Goal: Task Accomplishment & Management: Complete application form

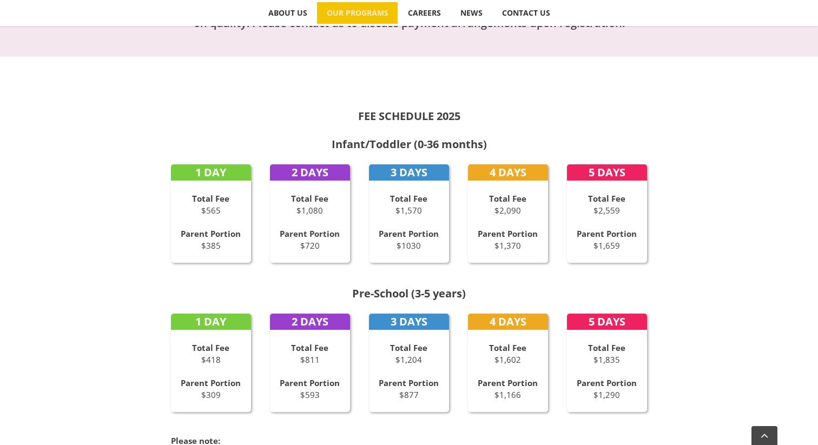
scroll to position [416, 0]
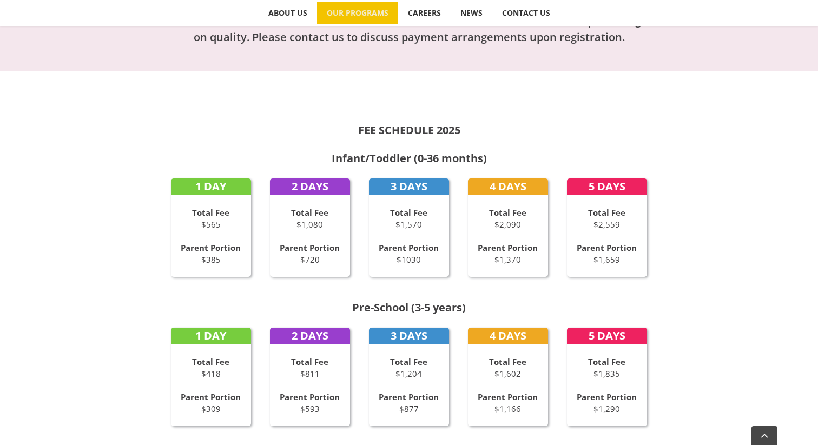
click at [296, 210] on strong "Total Fee" at bounding box center [309, 212] width 37 height 11
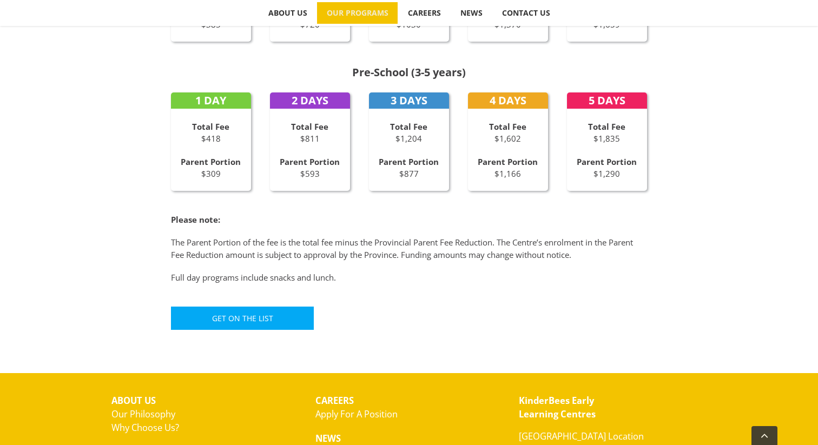
scroll to position [651, 0]
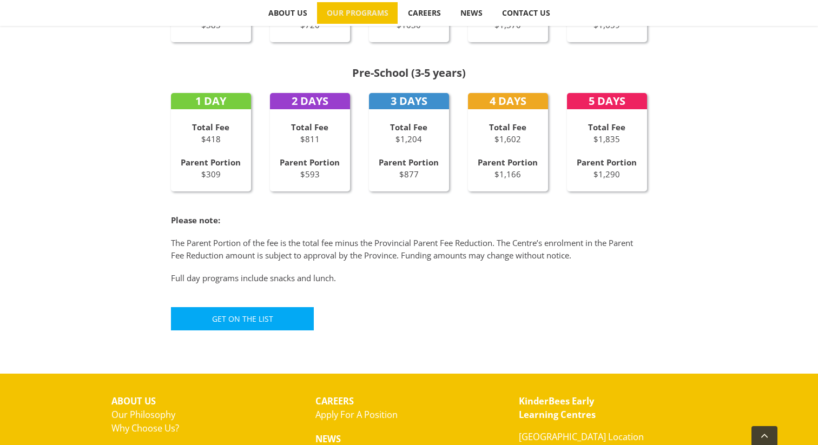
click at [198, 227] on div "Please note: The Parent Portion of the fee is the total fee minus the Provincia…" at bounding box center [409, 249] width 476 height 70
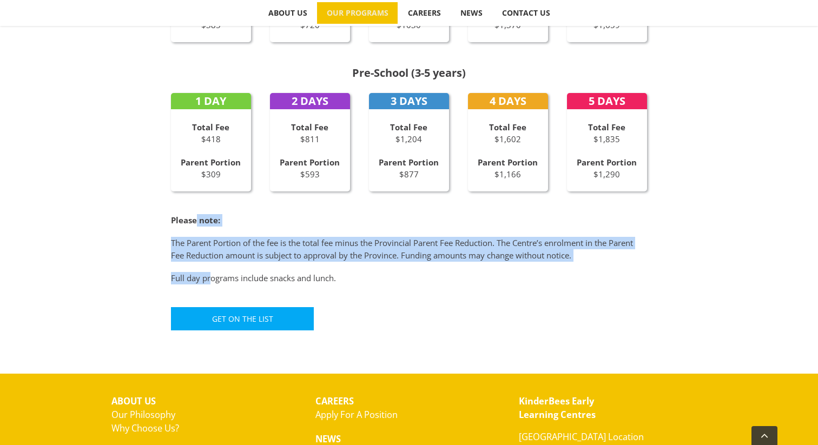
drag, startPoint x: 198, startPoint y: 221, endPoint x: 210, endPoint y: 273, distance: 52.9
click at [210, 273] on div "Please note: The Parent Portion of the fee is the total fee minus the Provincia…" at bounding box center [409, 249] width 476 height 70
click at [210, 273] on p "Full day programs include snacks and lunch." at bounding box center [409, 278] width 476 height 12
drag, startPoint x: 210, startPoint y: 273, endPoint x: 199, endPoint y: 228, distance: 46.2
click at [199, 228] on div "Please note: The Parent Portion of the fee is the total fee minus the Provincia…" at bounding box center [409, 249] width 476 height 70
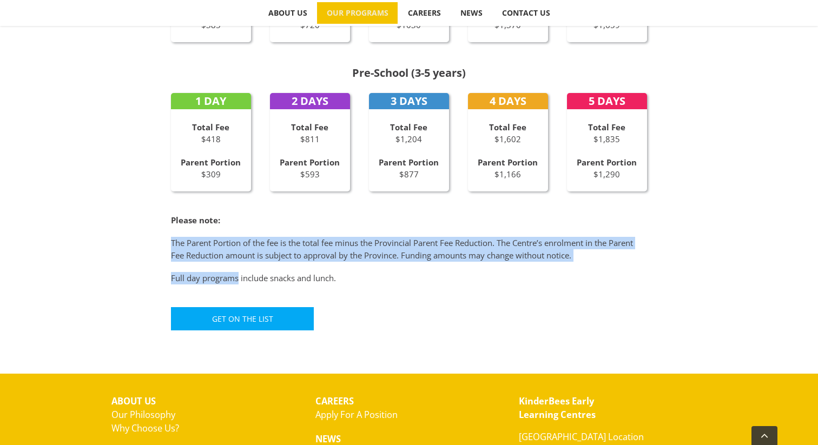
click at [199, 227] on div "Please note: The Parent Portion of the fee is the total fee minus the Provincia…" at bounding box center [409, 249] width 476 height 70
drag, startPoint x: 199, startPoint y: 227, endPoint x: 201, endPoint y: 266, distance: 38.5
click at [201, 266] on div "Please note: The Parent Portion of the fee is the total fee minus the Provincia…" at bounding box center [409, 249] width 476 height 70
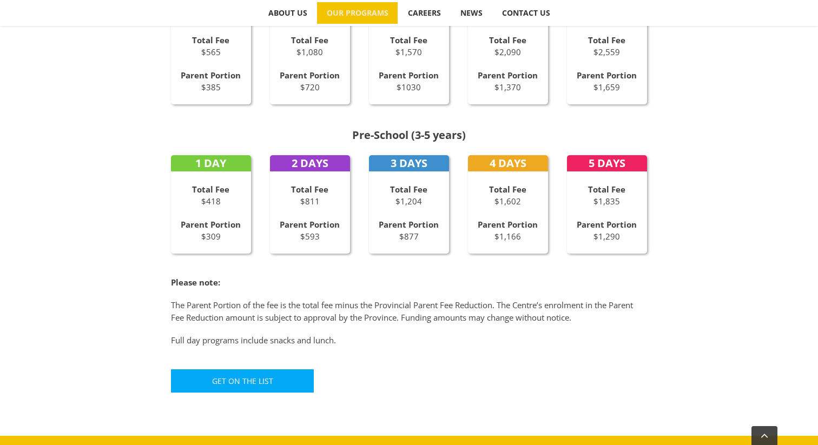
scroll to position [572, 0]
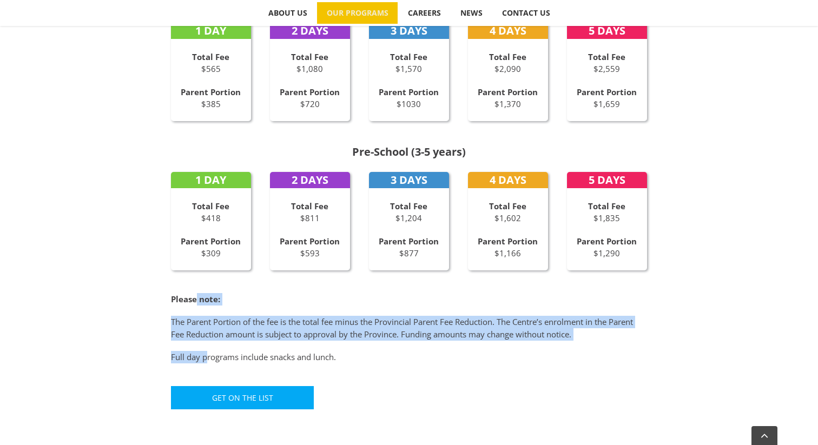
drag, startPoint x: 195, startPoint y: 301, endPoint x: 205, endPoint y: 355, distance: 55.0
click at [205, 355] on div "Please note: The Parent Portion of the fee is the total fee minus the Provincia…" at bounding box center [409, 328] width 476 height 70
click at [205, 355] on p "Full day programs include snacks and lunch." at bounding box center [409, 357] width 476 height 12
drag, startPoint x: 205, startPoint y: 355, endPoint x: 200, endPoint y: 311, distance: 44.6
click at [200, 312] on div "Please note: The Parent Portion of the fee is the total fee minus the Provincia…" at bounding box center [409, 328] width 476 height 70
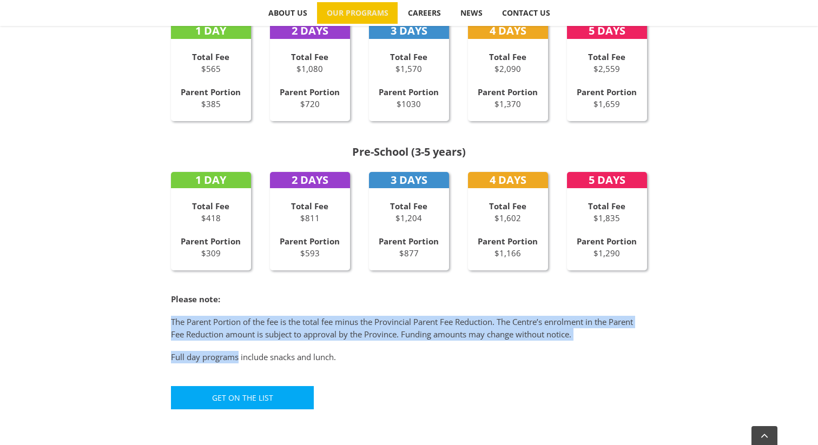
click at [200, 311] on div "Please note: The Parent Portion of the fee is the total fee minus the Provincia…" at bounding box center [409, 328] width 476 height 70
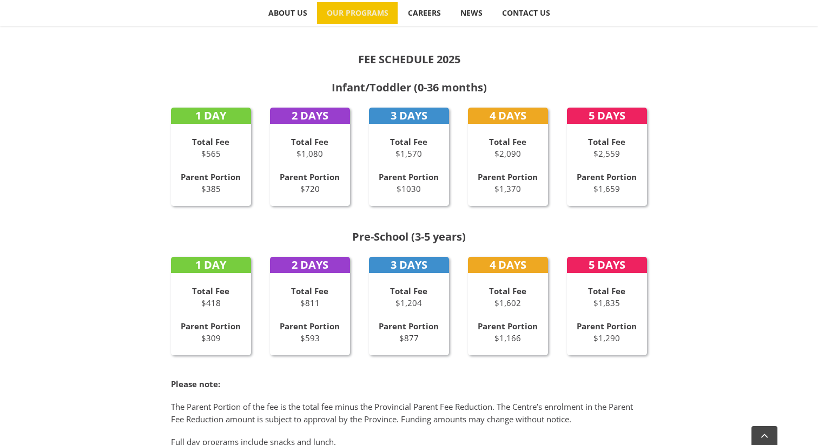
scroll to position [480, 0]
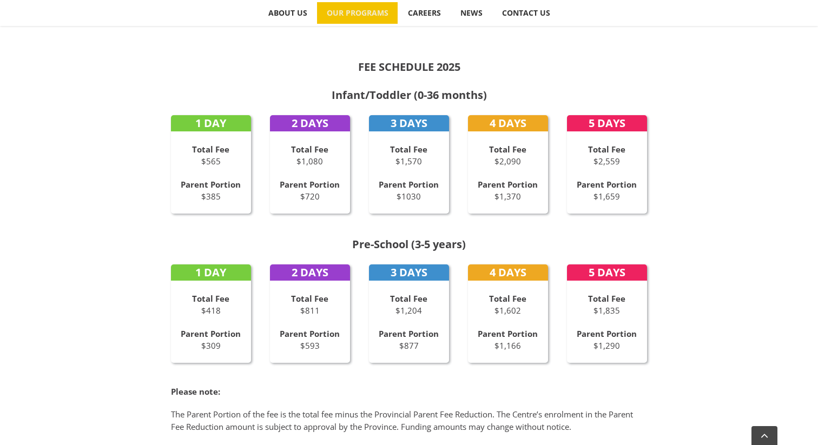
click at [206, 132] on div "1 DAY Total Fee $565 Parent Portion $385" at bounding box center [211, 164] width 80 height 98
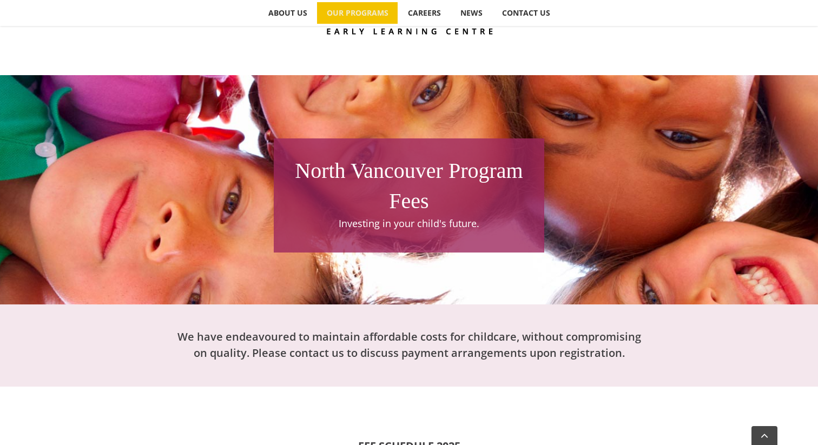
scroll to position [0, 0]
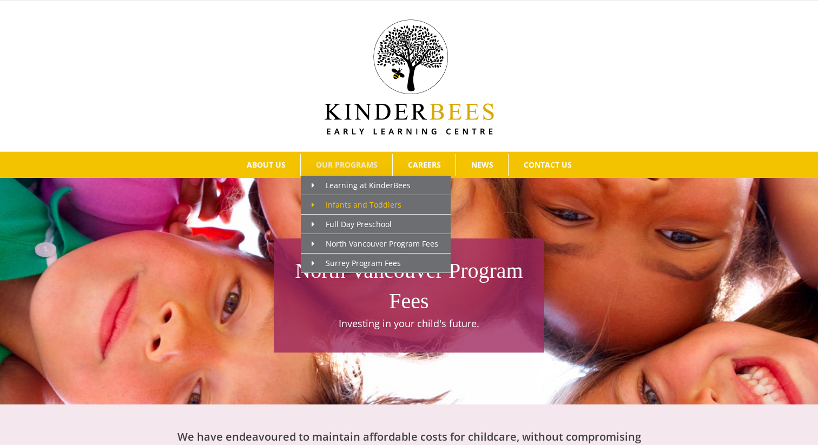
click at [368, 204] on span "Infants and Toddlers" at bounding box center [357, 205] width 90 height 10
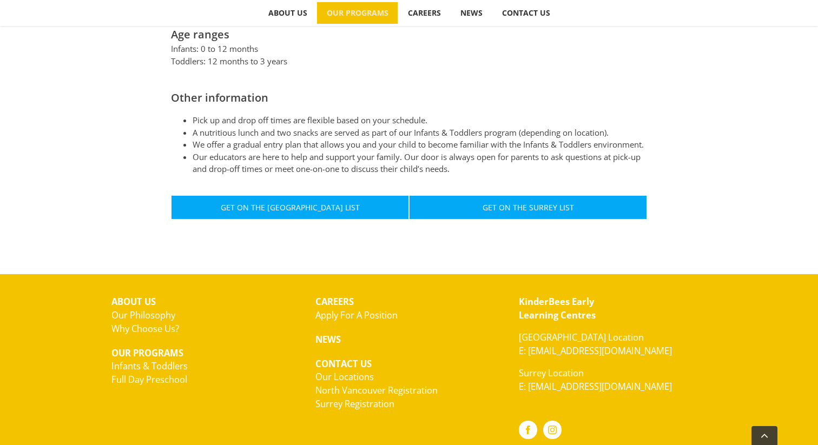
scroll to position [621, 0]
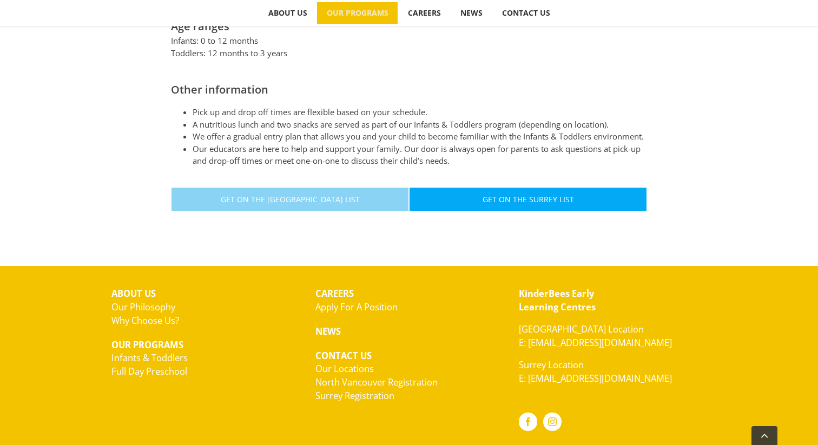
click at [252, 196] on span "Get On The [GEOGRAPHIC_DATA] List" at bounding box center [290, 199] width 139 height 9
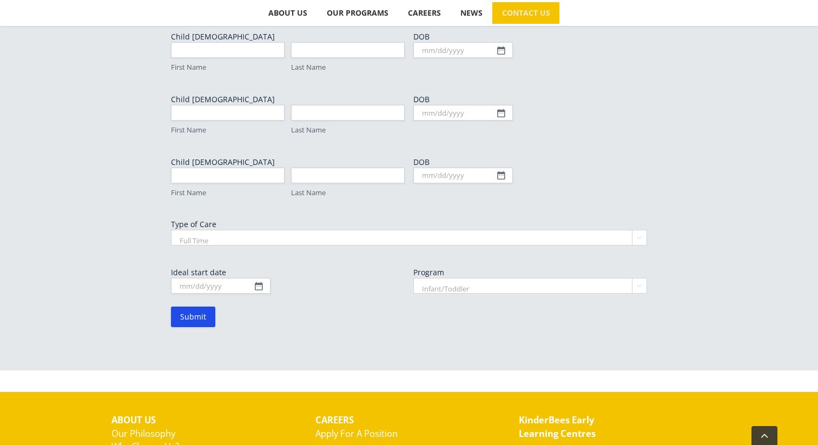
scroll to position [624, 0]
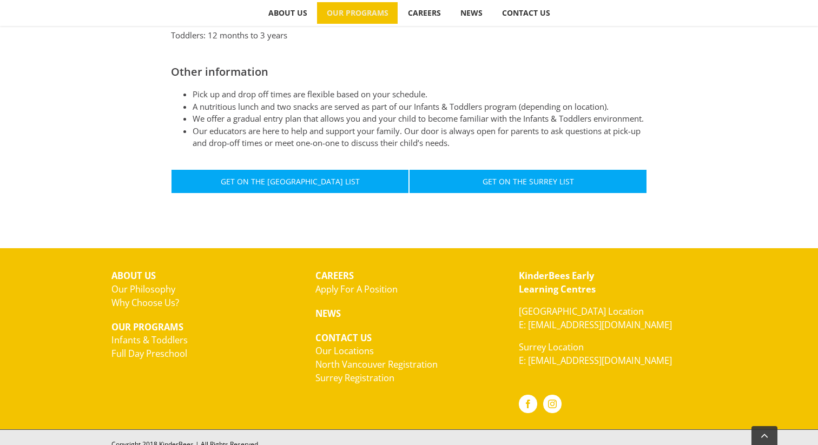
scroll to position [629, 0]
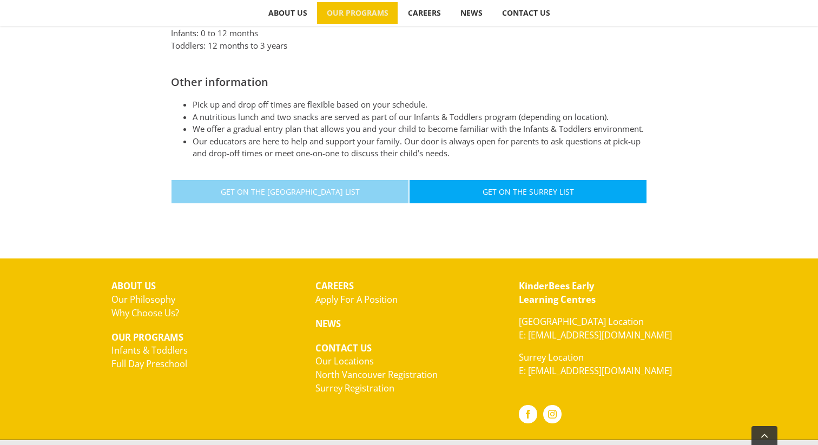
click at [206, 200] on link "Get On The North Vancouver List" at bounding box center [290, 192] width 238 height 24
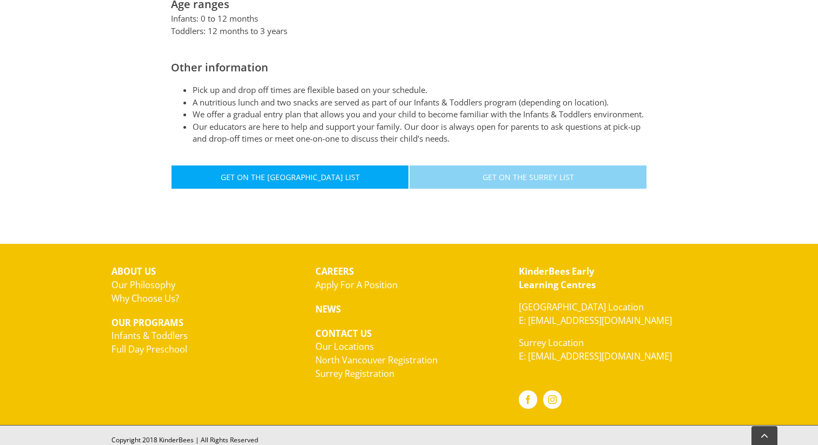
scroll to position [649, 0]
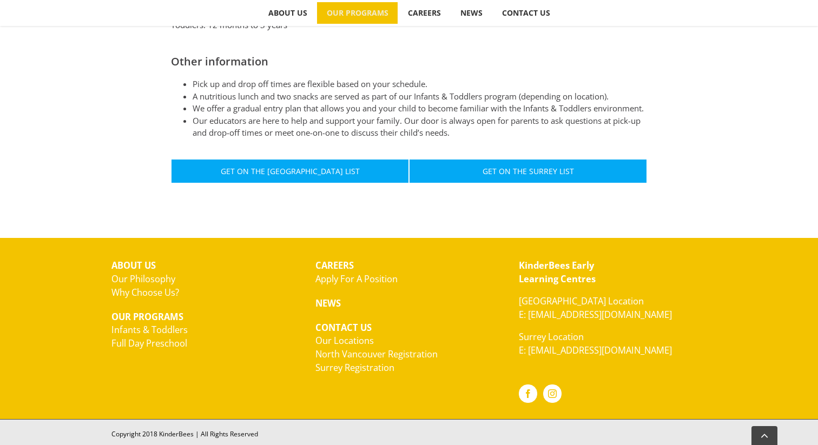
click at [143, 291] on link "Why Choose Us?" at bounding box center [145, 292] width 68 height 12
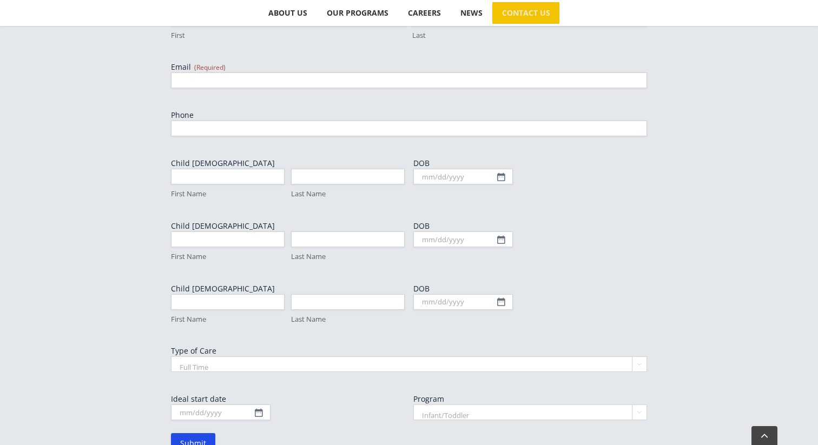
scroll to position [509, 0]
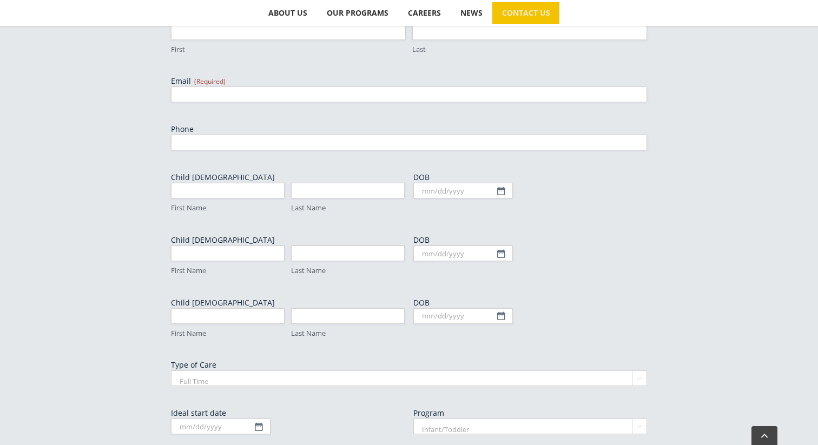
click at [216, 371] on select "Full Time Part Time" at bounding box center [409, 379] width 476 height 16
select select "Part Time"
click at [171, 371] on select "Full Time Part Time" at bounding box center [409, 379] width 476 height 16
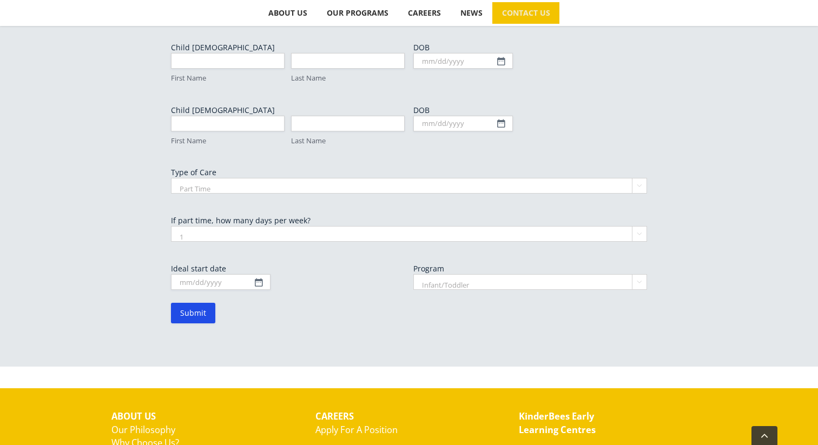
scroll to position [809, 0]
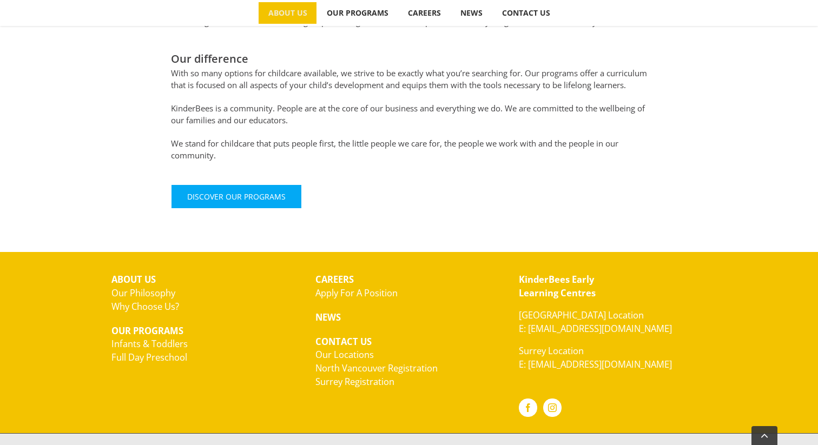
scroll to position [699, 0]
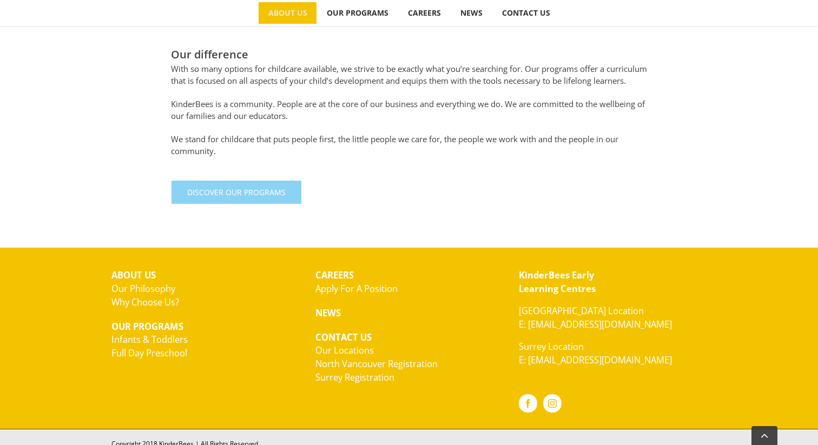
click at [233, 197] on span "Discover Our Programs" at bounding box center [236, 192] width 98 height 9
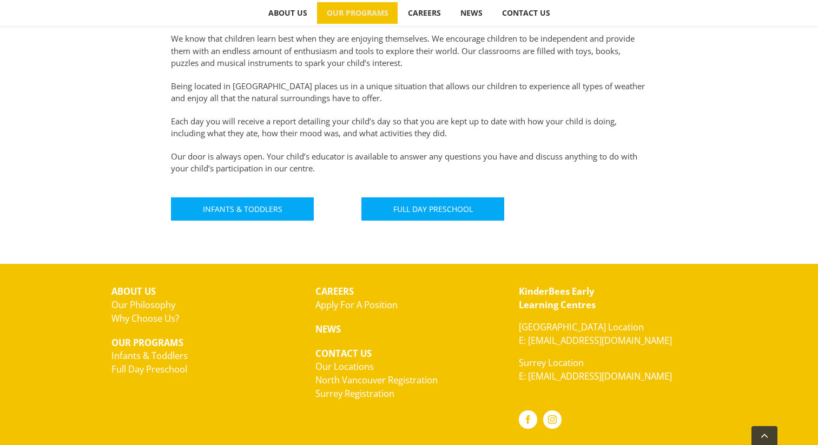
scroll to position [639, 0]
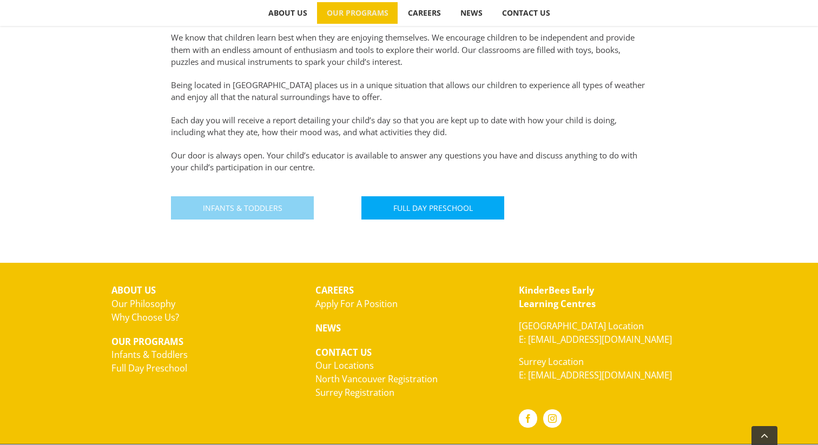
click at [232, 210] on span "Infants & Toddlers" at bounding box center [243, 207] width 80 height 9
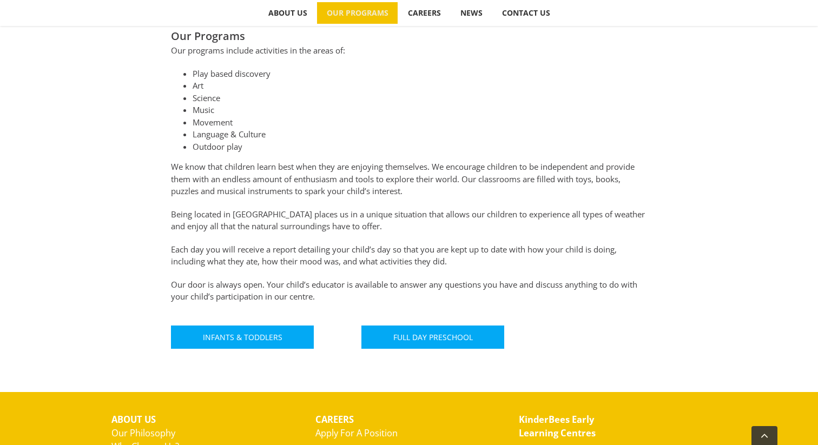
scroll to position [508, 0]
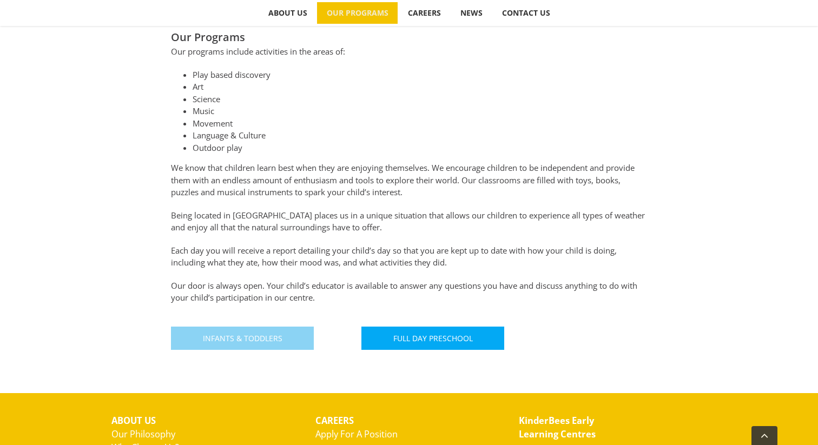
click at [251, 330] on link "Infants & Toddlers" at bounding box center [242, 338] width 143 height 23
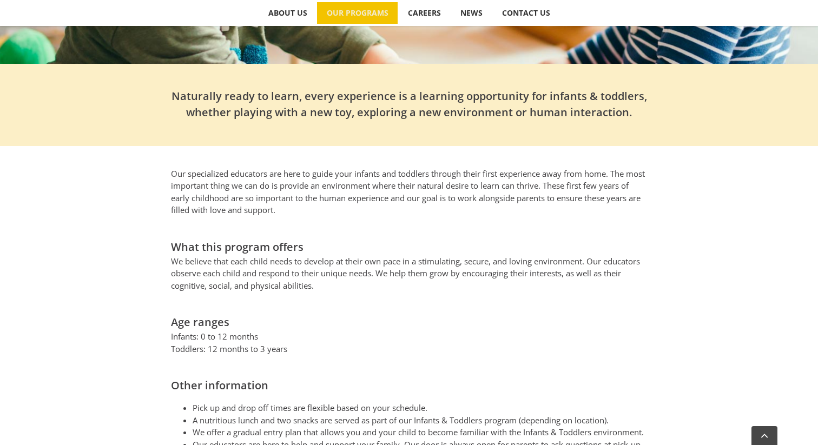
scroll to position [340, 0]
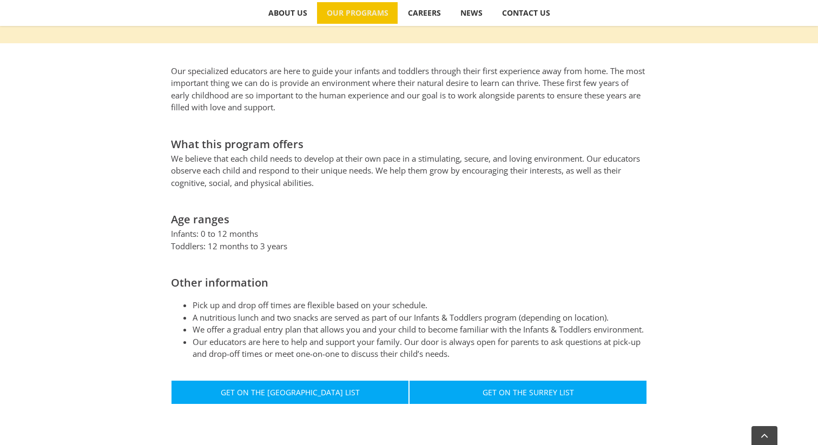
scroll to position [423, 0]
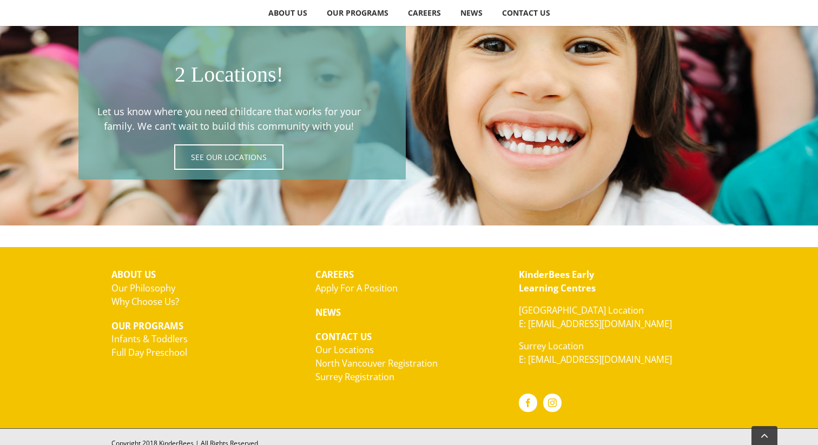
scroll to position [1946, 0]
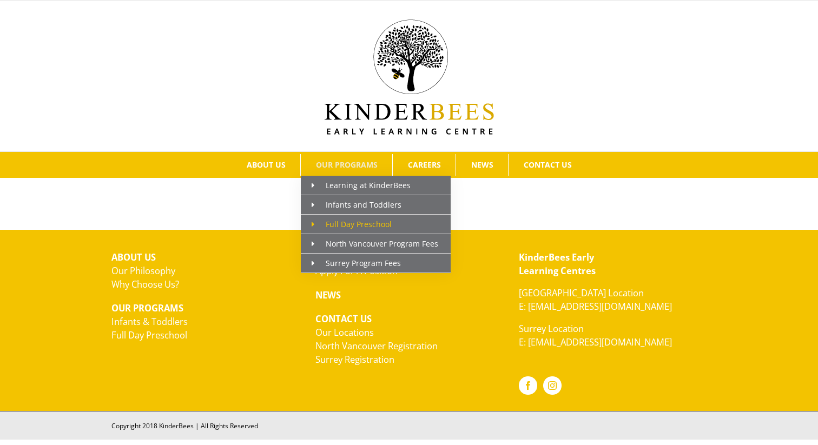
click at [363, 226] on span "Full Day Preschool" at bounding box center [352, 224] width 80 height 10
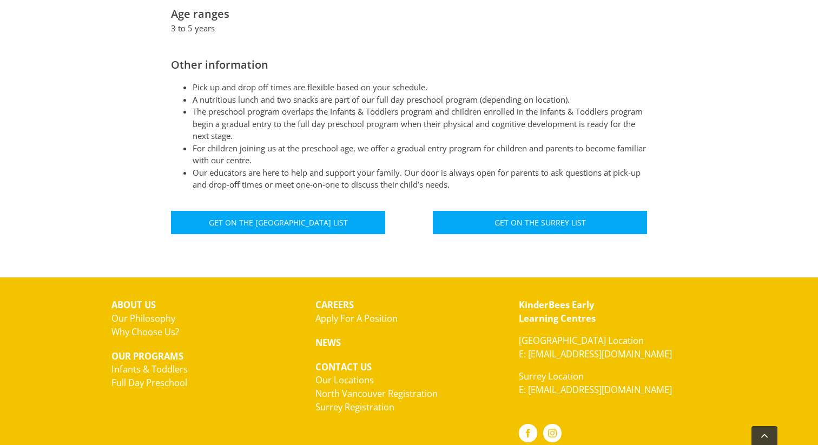
scroll to position [661, 0]
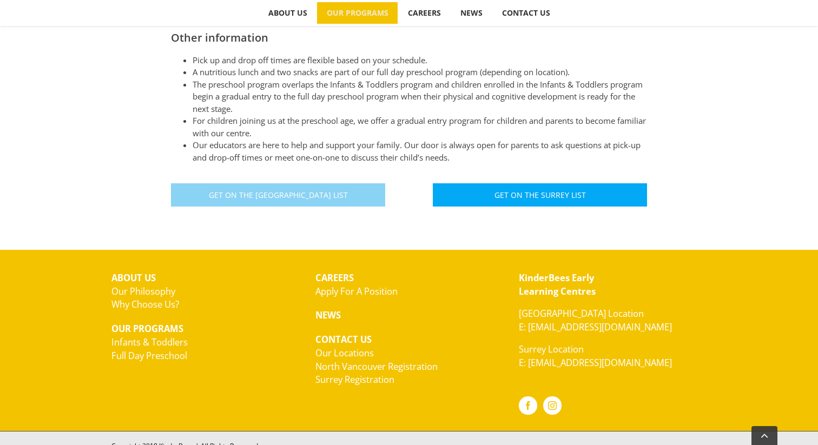
click at [329, 191] on span "Get On The North Vancouver List" at bounding box center [278, 195] width 139 height 9
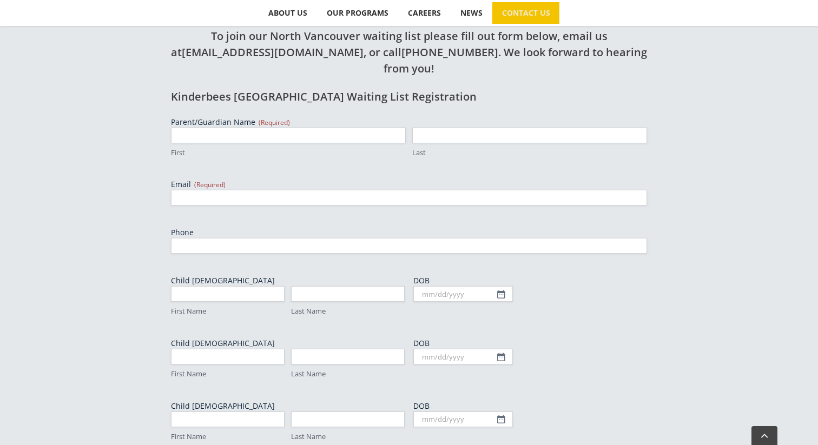
scroll to position [389, 0]
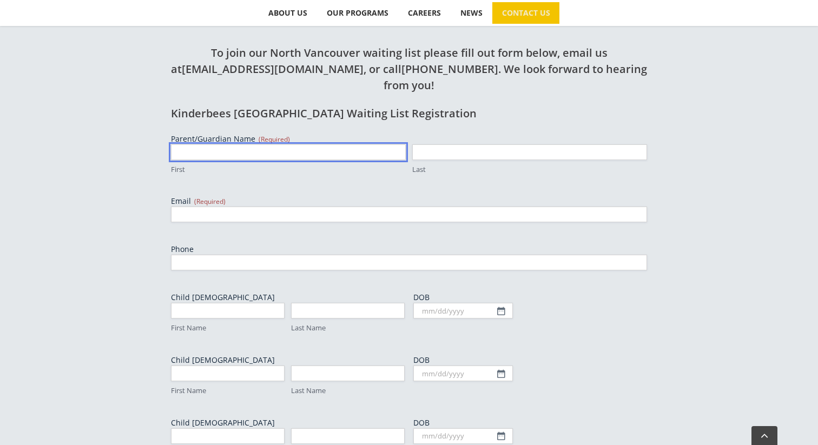
click at [232, 145] on input "First" at bounding box center [288, 153] width 235 height 16
type input "Deema"
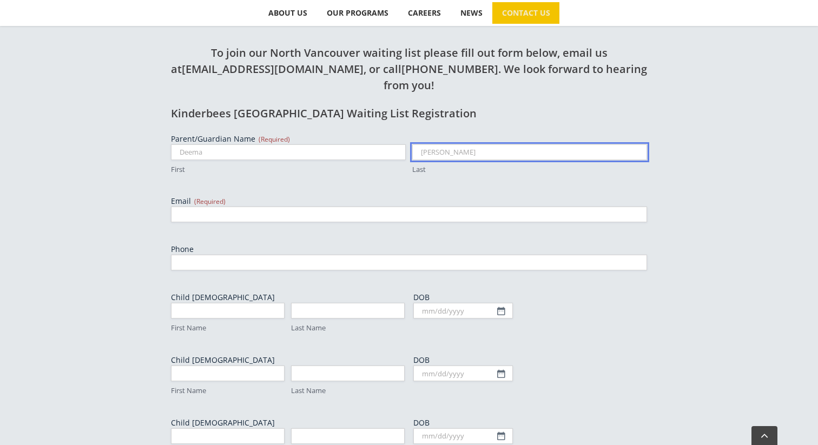
type input "Abu Hannoud"
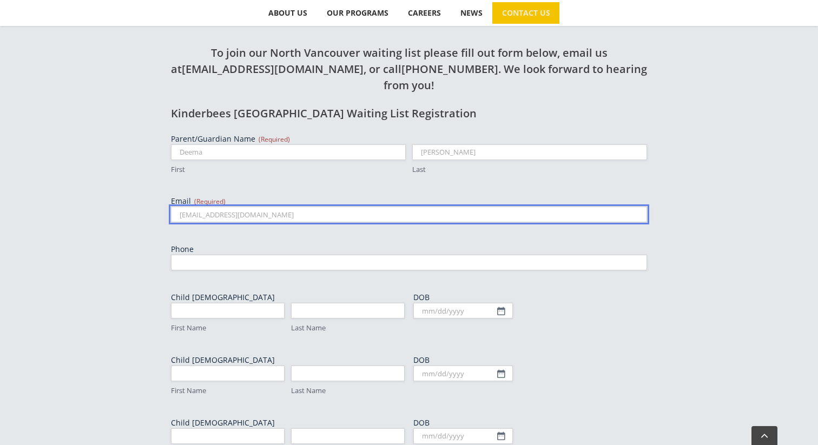
type input "deema.abuhannoud@gmail.com"
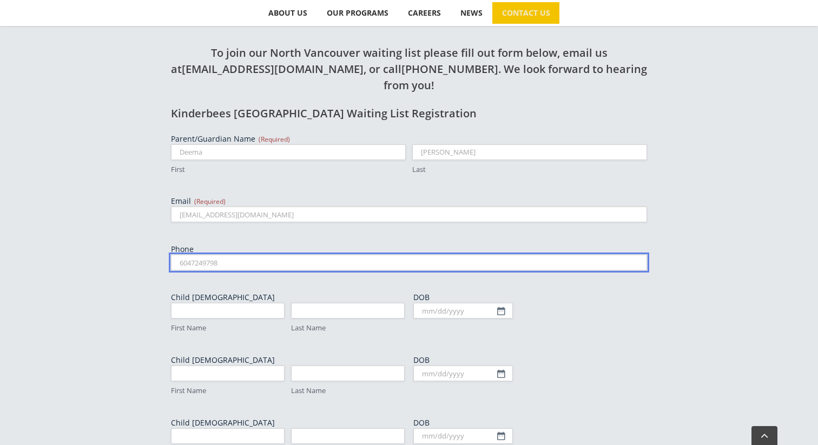
type input "6047249798"
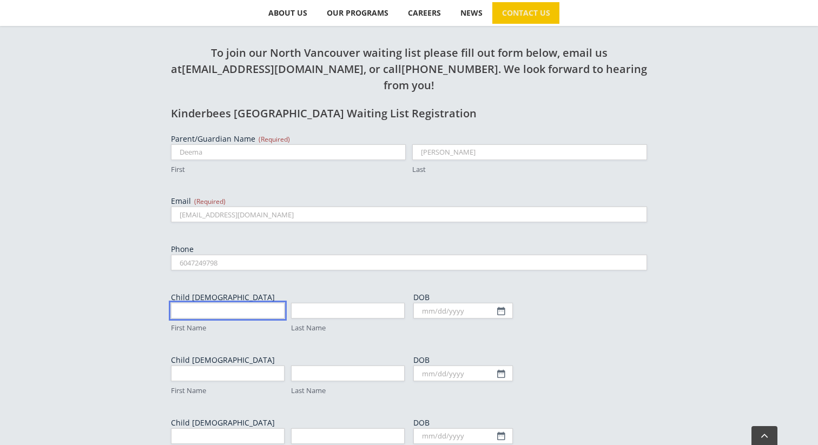
click at [228, 303] on input "First Name" at bounding box center [228, 311] width 114 height 16
type input "Zade"
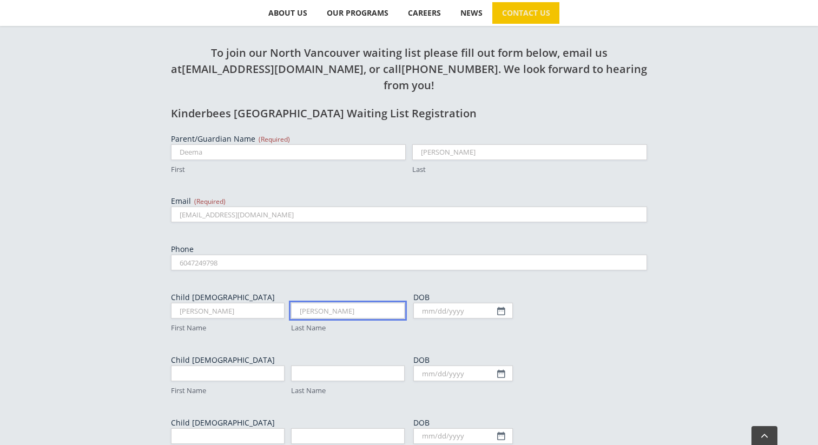
type input "Stocker"
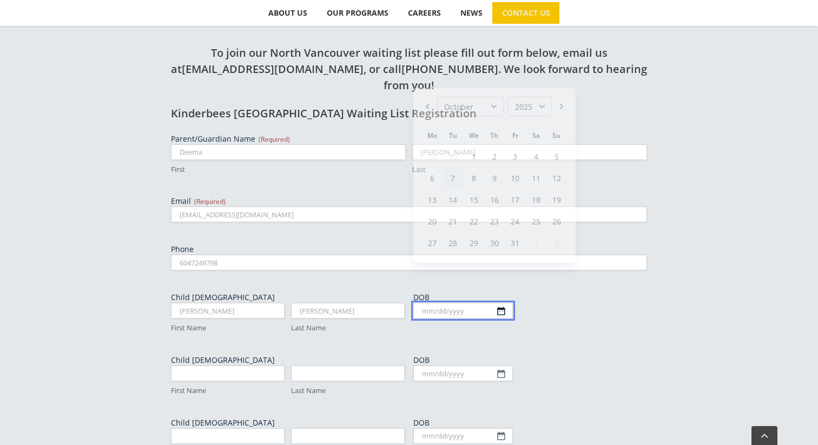
click at [424, 303] on input "DOB" at bounding box center [463, 311] width 100 height 16
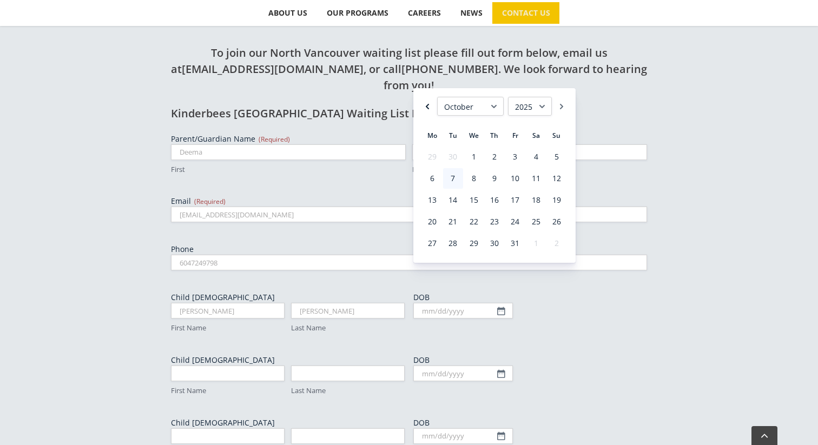
click at [428, 107] on link "Previous" at bounding box center [427, 106] width 11 height 19
click at [429, 107] on link "Previous" at bounding box center [427, 106] width 11 height 19
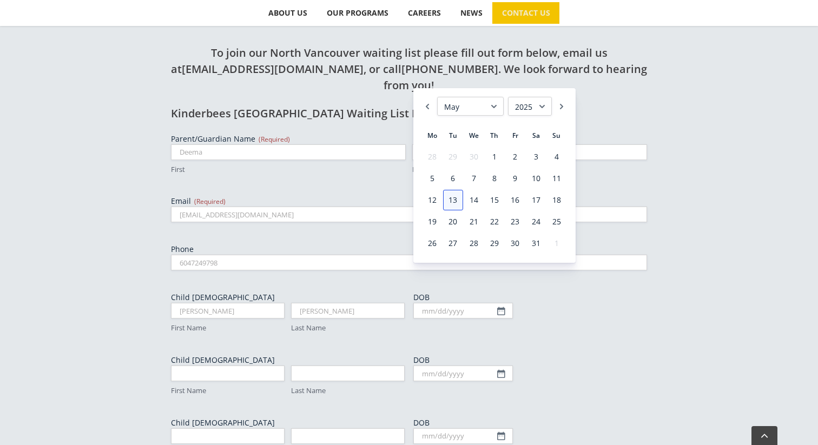
click at [459, 198] on link "13" at bounding box center [452, 200] width 19 height 21
type input "05/13/2025"
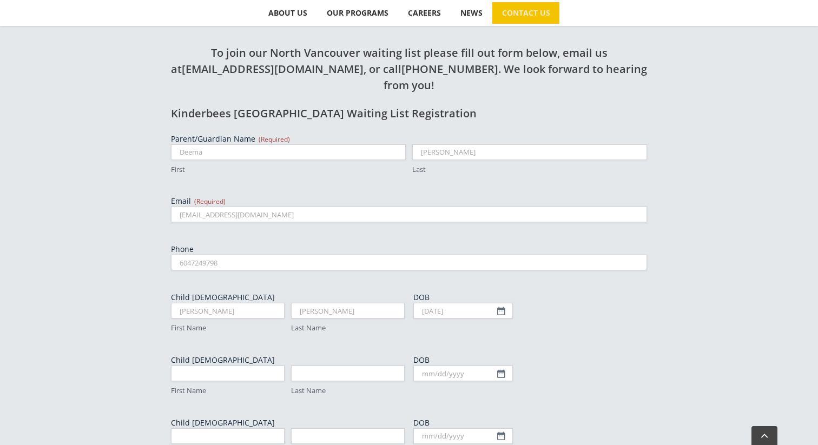
click at [540, 366] on div "MM slash DD slash YYYY" at bounding box center [530, 374] width 234 height 16
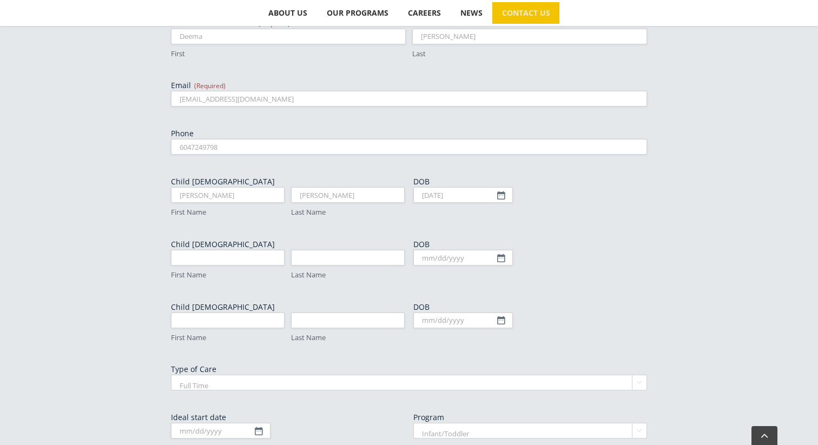
scroll to position [513, 0]
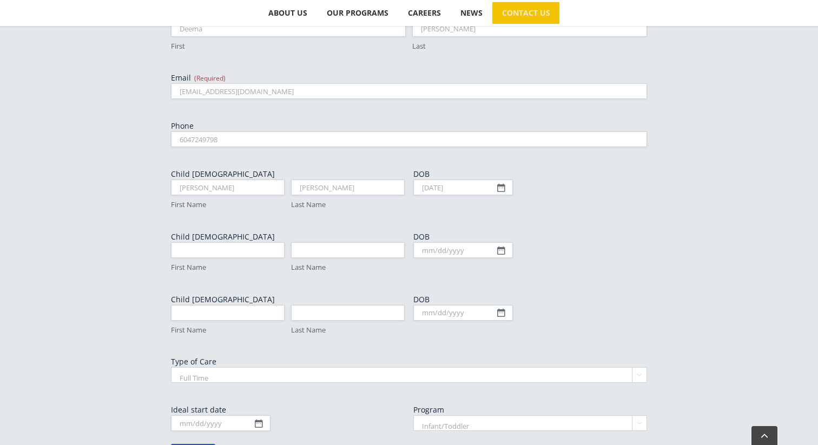
click at [275, 367] on select "Full Time Part Time" at bounding box center [409, 375] width 476 height 16
click at [171, 367] on select "Full Time Part Time" at bounding box center [409, 375] width 476 height 16
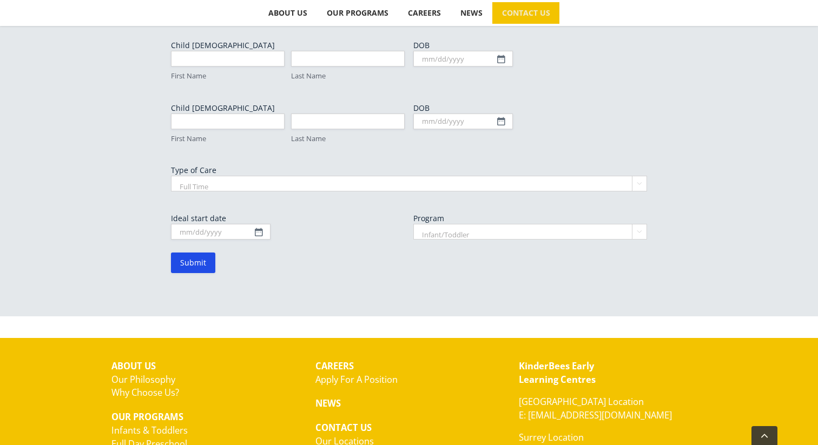
scroll to position [705, 0]
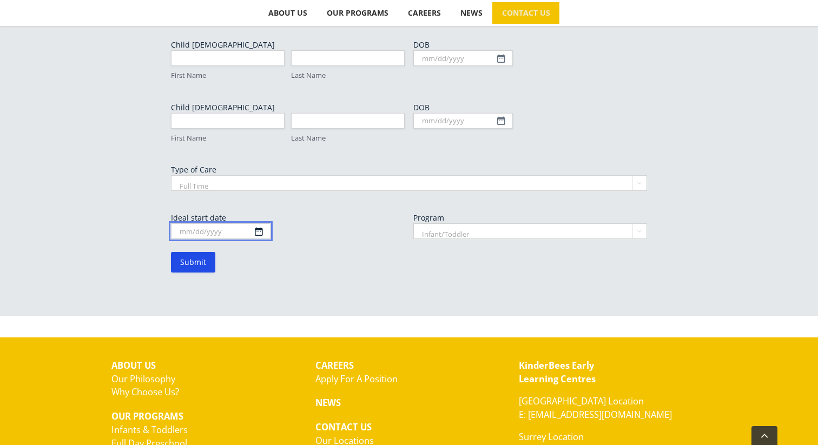
click at [255, 224] on input "Ideal start date" at bounding box center [221, 232] width 100 height 16
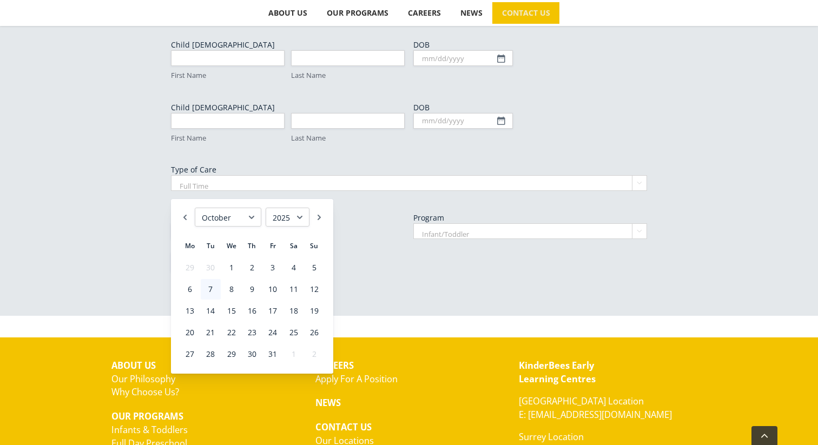
click at [299, 216] on select "1925 1926 1927 1928 1929 1930 1931 1932 1933 1934 1935 1936 1937 1938 1939 1940…" at bounding box center [288, 217] width 44 height 19
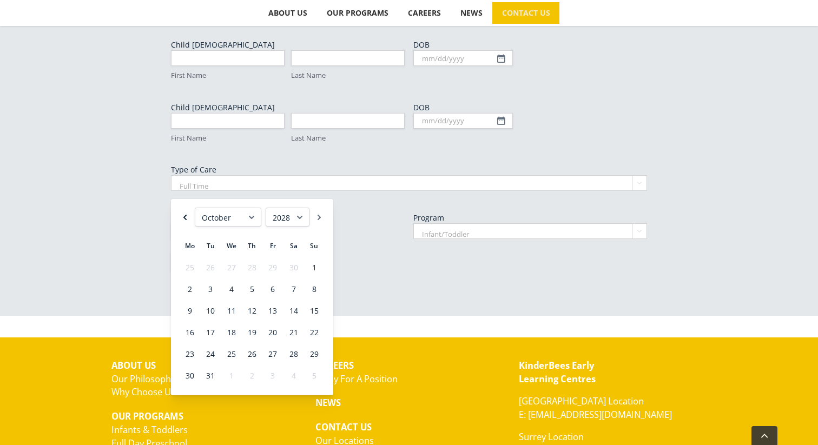
click at [188, 214] on link "Previous" at bounding box center [185, 217] width 11 height 19
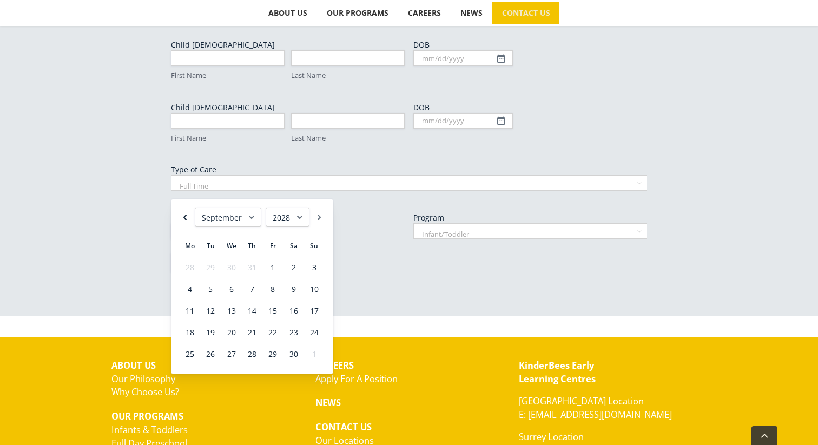
click at [188, 214] on link "Previous" at bounding box center [185, 217] width 11 height 19
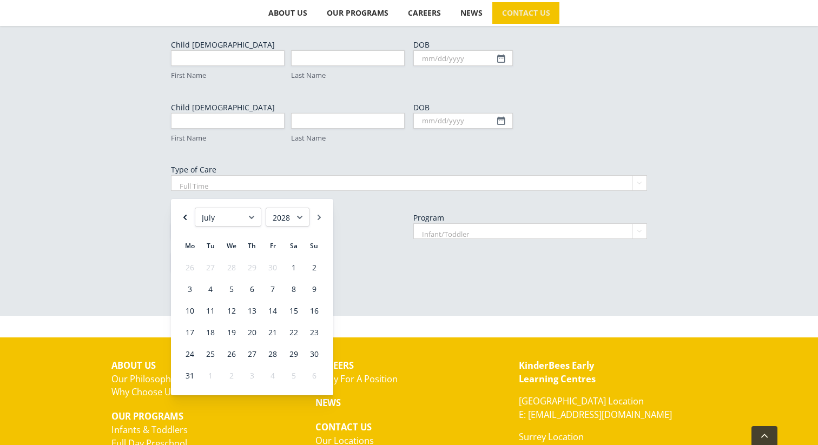
click at [188, 214] on link "Previous" at bounding box center [185, 217] width 11 height 19
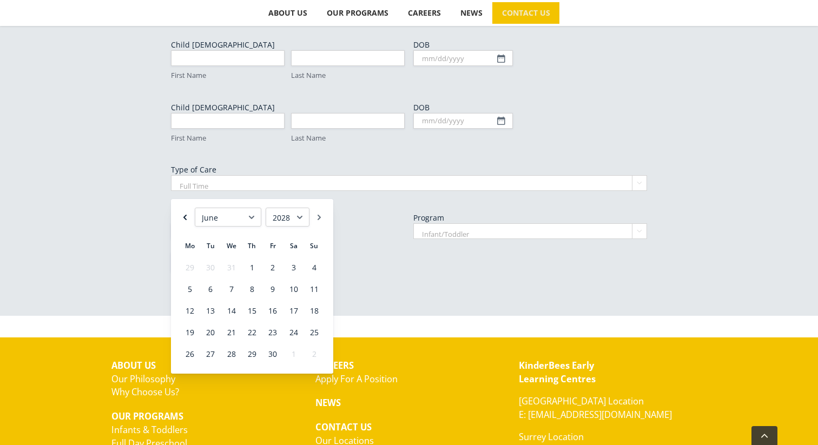
click at [188, 214] on link "Previous" at bounding box center [185, 217] width 11 height 19
click at [295, 287] on link "13" at bounding box center [293, 289] width 19 height 21
type input "05/13/2028"
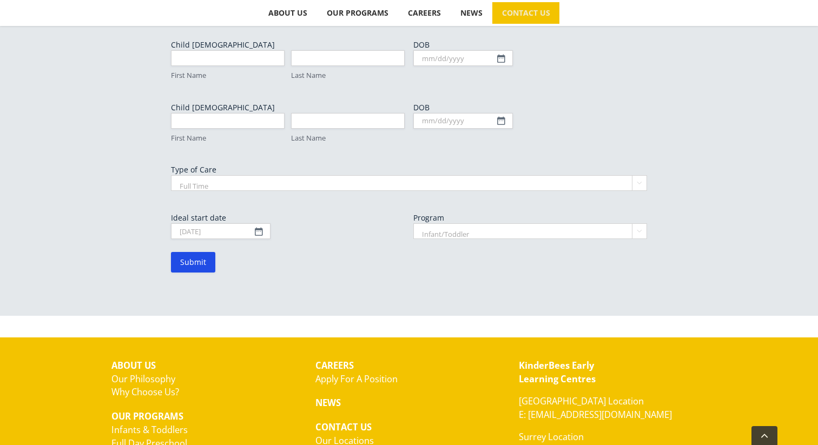
click at [342, 243] on div "To join our North Vancouver waiting list please fill out form below, email us a…" at bounding box center [408, 5] width 595 height 600
click at [458, 224] on select "Infant/Toddler Preschool" at bounding box center [530, 232] width 234 height 16
select select "Preschool"
click at [413, 224] on select "Infant/Toddler Preschool" at bounding box center [530, 232] width 234 height 16
click at [193, 252] on input "Submit" at bounding box center [193, 262] width 44 height 21
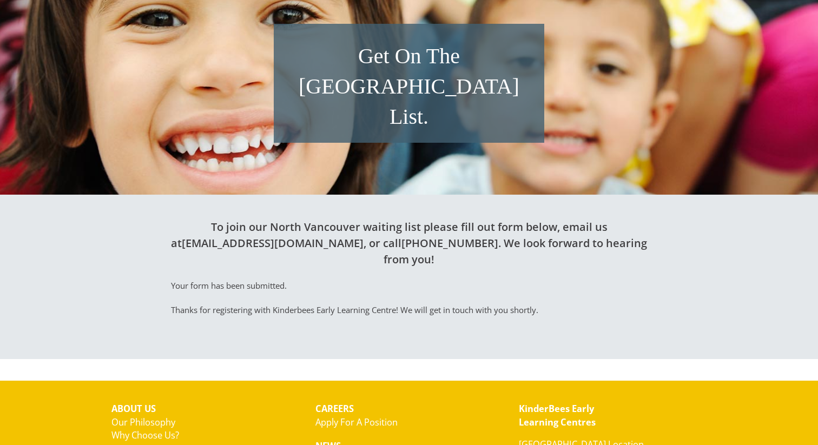
scroll to position [231, 0]
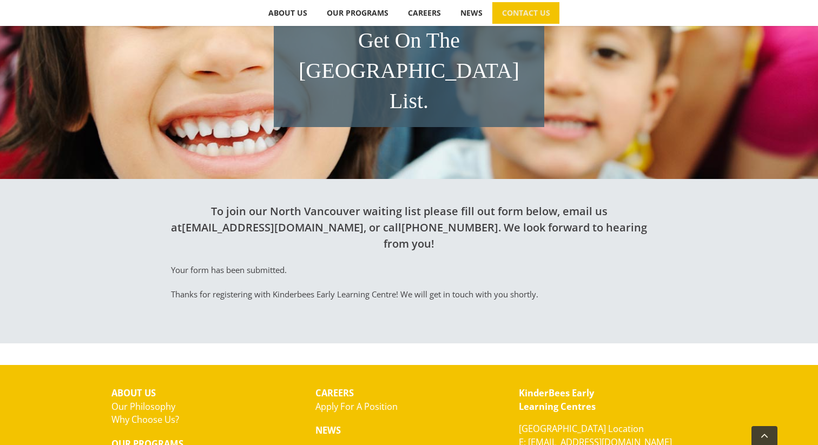
drag, startPoint x: 346, startPoint y: 183, endPoint x: 351, endPoint y: 217, distance: 34.4
click at [351, 217] on div "To join our North Vancouver waiting list please fill out form below, email us a…" at bounding box center [408, 256] width 595 height 154
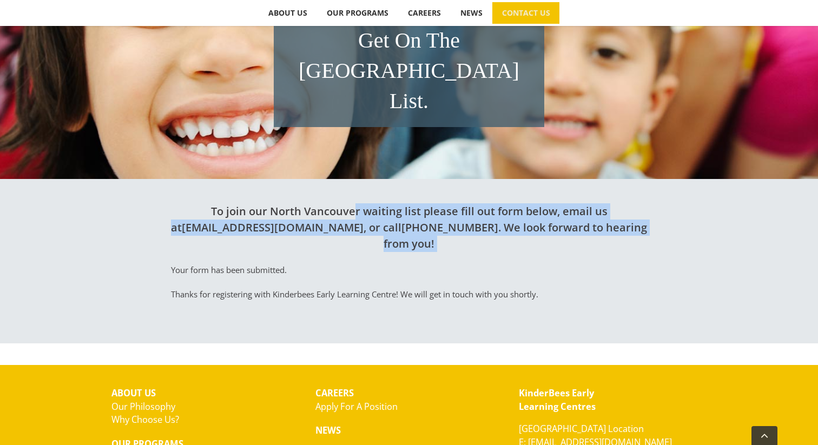
drag, startPoint x: 351, startPoint y: 217, endPoint x: 351, endPoint y: 179, distance: 37.9
click at [351, 181] on div "To join our North Vancouver waiting list please fill out form below, email us a…" at bounding box center [408, 256] width 595 height 154
click at [351, 203] on h2 "To join our North Vancouver waiting list please fill out form below, email us a…" at bounding box center [409, 227] width 476 height 49
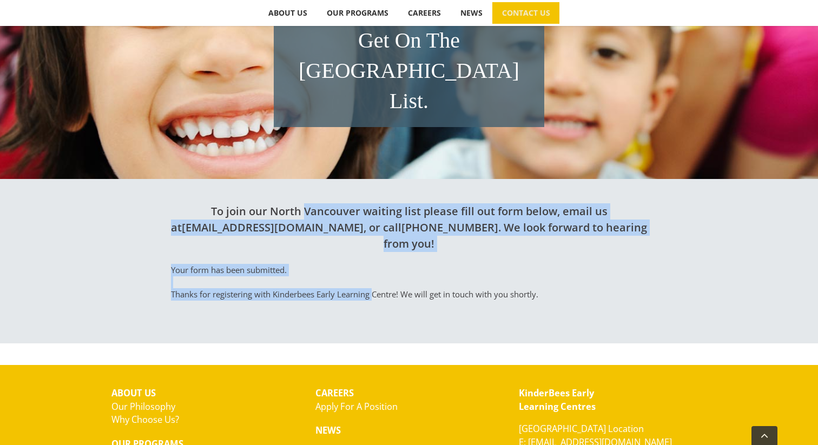
drag, startPoint x: 351, startPoint y: 179, endPoint x: 351, endPoint y: 248, distance: 68.7
click at [351, 248] on div "To join our North Vancouver waiting list please fill out form below, email us a…" at bounding box center [408, 256] width 595 height 154
click at [351, 264] on div "Your form has been submitted. Thanks for registering with Kinderbees Early Lear…" at bounding box center [409, 282] width 476 height 37
